Goal: Task Accomplishment & Management: Use online tool/utility

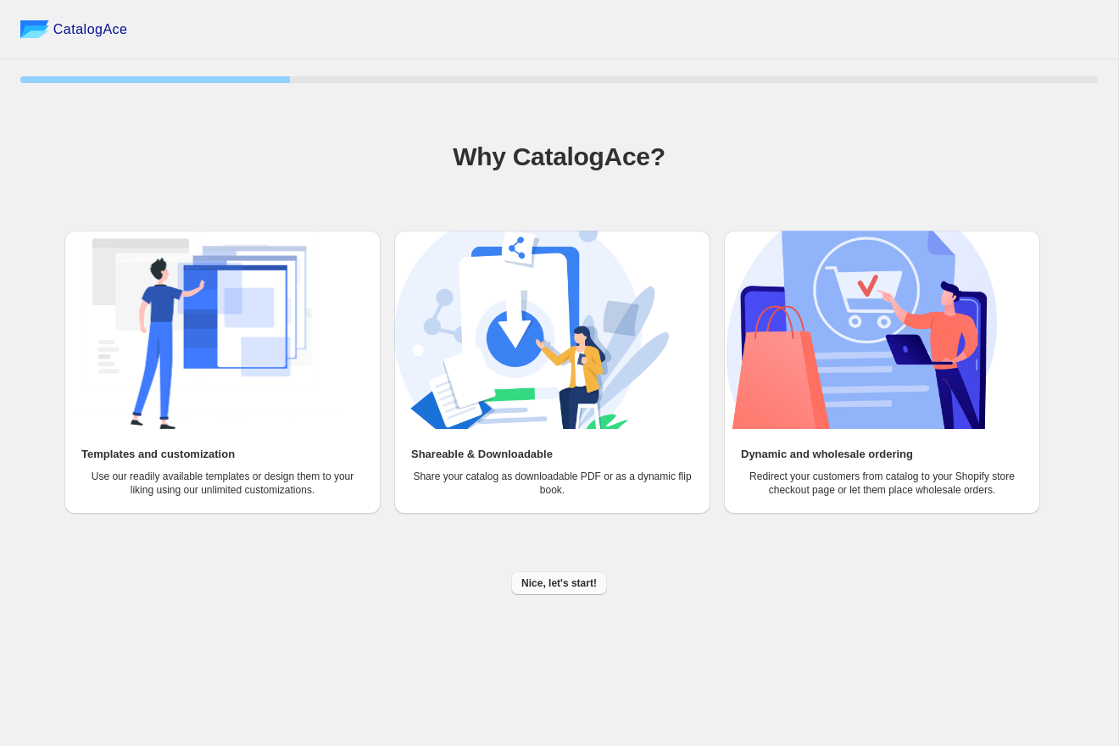
click at [589, 587] on span "Nice, let's start!" at bounding box center [558, 583] width 75 height 14
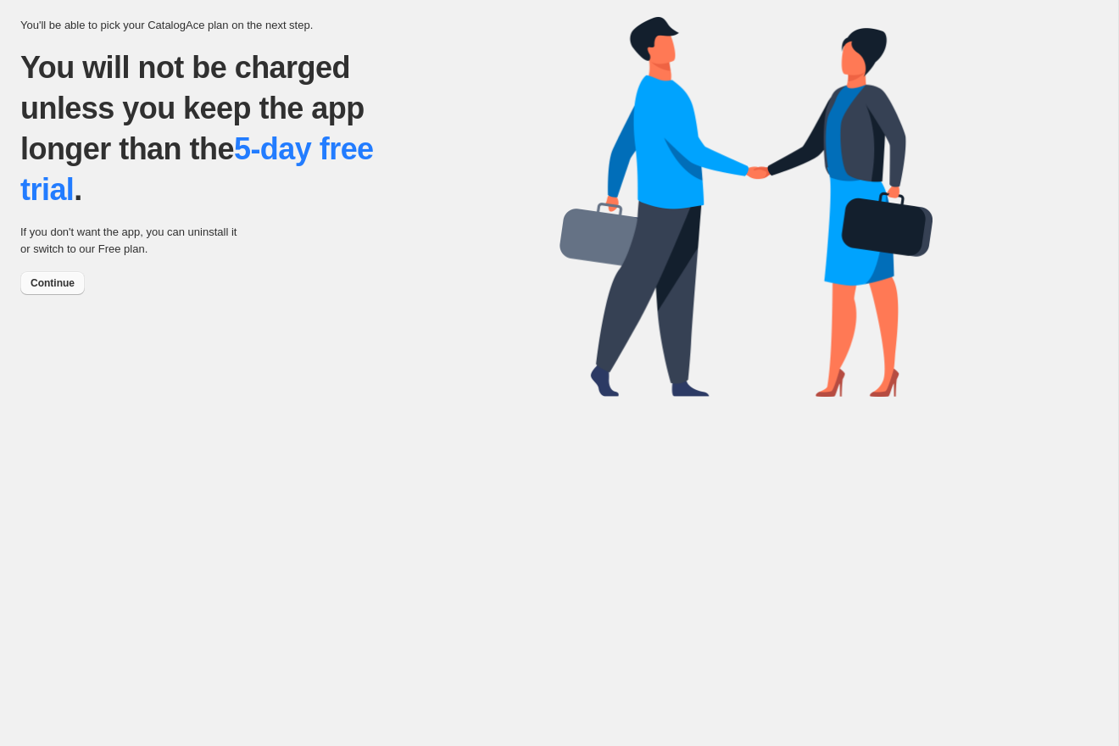
click at [58, 287] on span "Continue" at bounding box center [53, 283] width 44 height 14
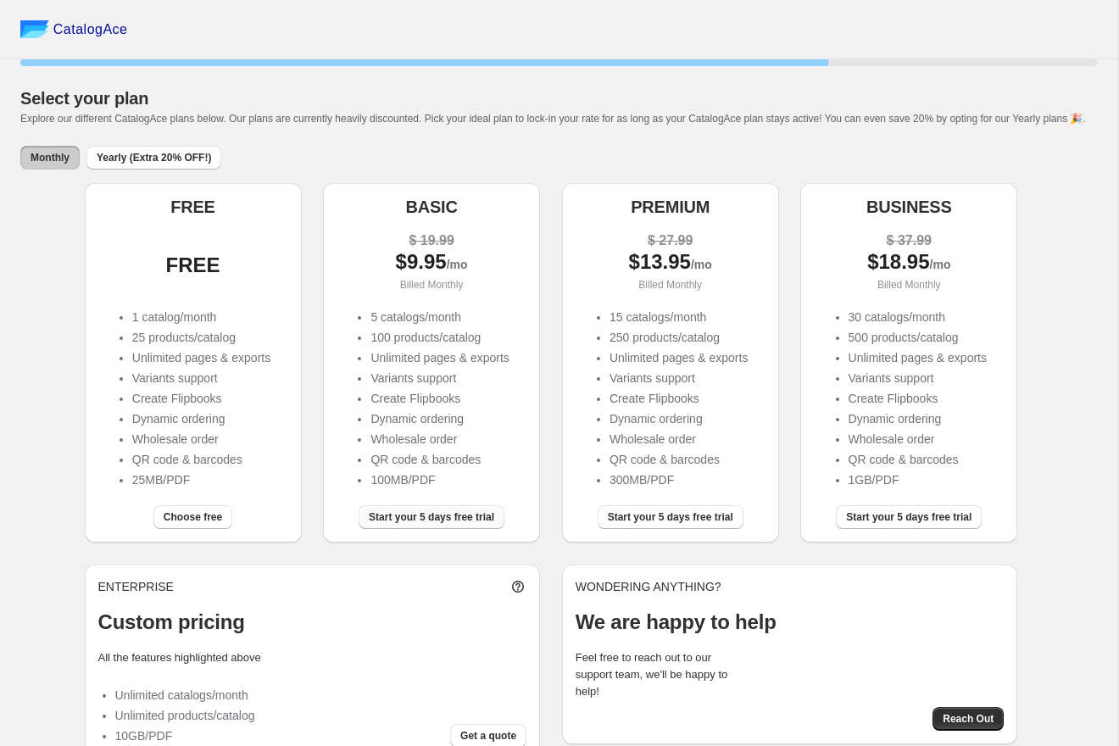
click at [404, 524] on span "Start your 5 days free trial" at bounding box center [431, 517] width 125 height 14
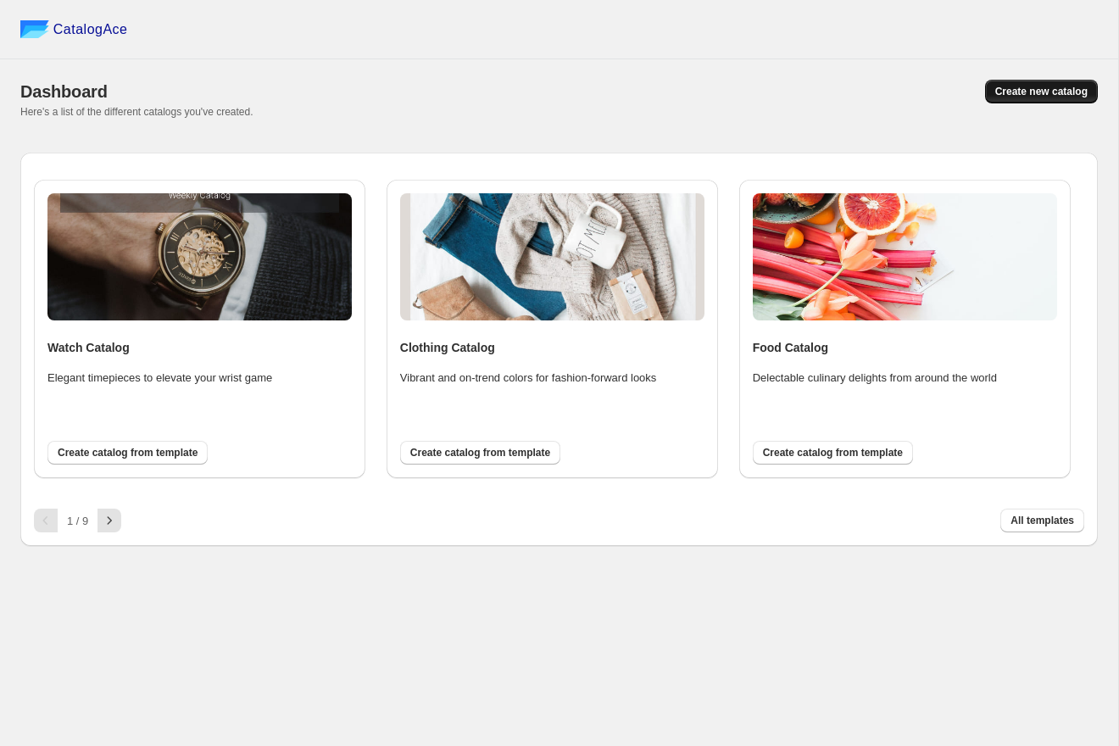
click at [1050, 95] on span "Create new catalog" at bounding box center [1041, 92] width 92 height 14
